Goal: Task Accomplishment & Management: Use online tool/utility

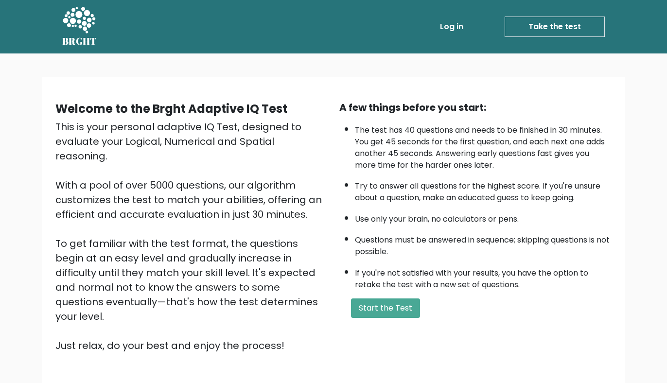
click at [388, 318] on div "A few things before you start: The test has 40 questions and needs to be finish…" at bounding box center [475, 226] width 284 height 253
click at [388, 316] on button "Start the Test" at bounding box center [385, 307] width 69 height 19
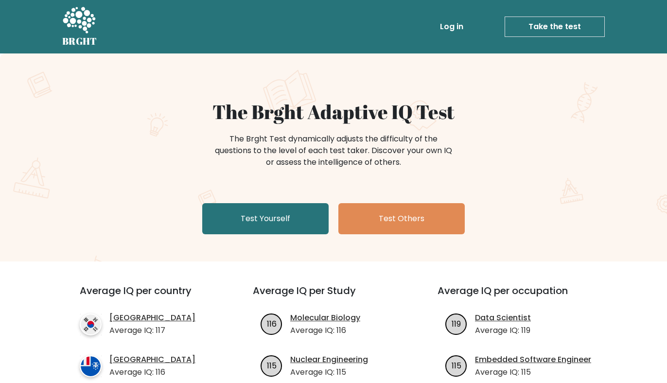
click at [277, 232] on link "Test Yourself" at bounding box center [265, 218] width 126 height 31
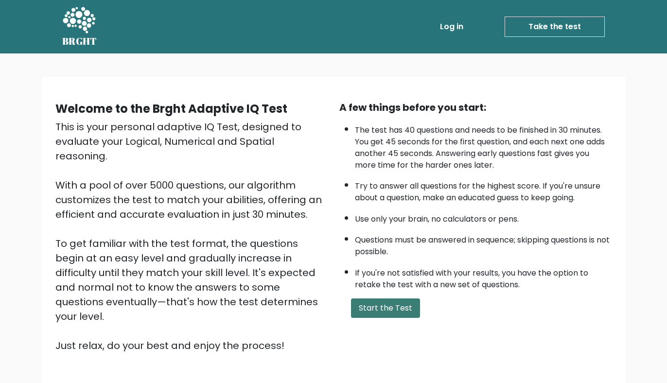
click at [389, 306] on button "Start the Test" at bounding box center [385, 307] width 69 height 19
click at [392, 308] on button "Start the Test" at bounding box center [385, 307] width 69 height 19
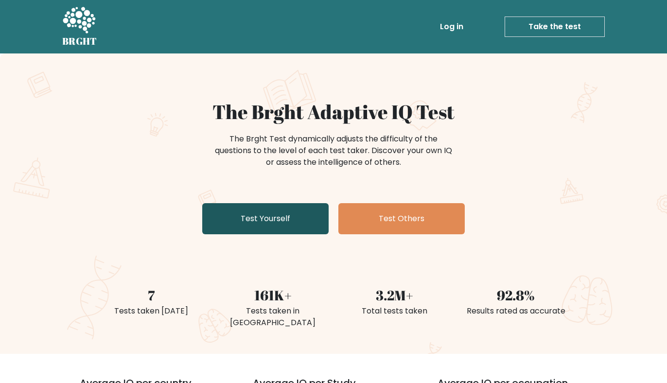
click at [276, 225] on link "Test Yourself" at bounding box center [265, 218] width 126 height 31
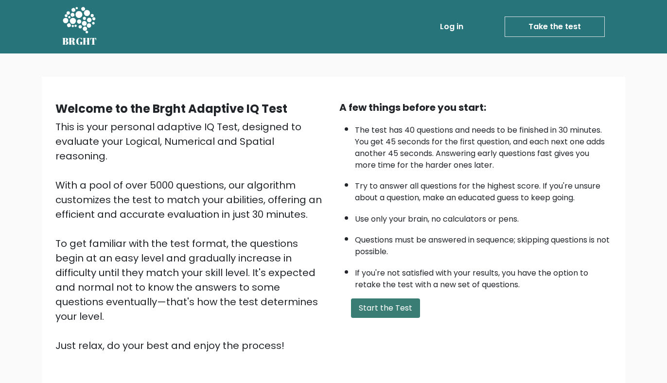
click at [360, 304] on button "Start the Test" at bounding box center [385, 307] width 69 height 19
